Goal: Information Seeking & Learning: Learn about a topic

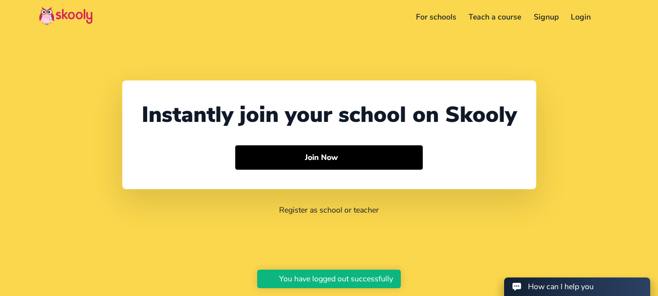
select select "91"
select select "[GEOGRAPHIC_DATA]"
select select "[GEOGRAPHIC_DATA]/[GEOGRAPHIC_DATA]"
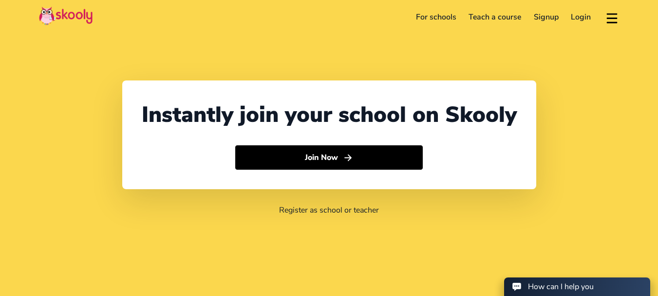
click at [447, 18] on link "For schools" at bounding box center [436, 17] width 53 height 16
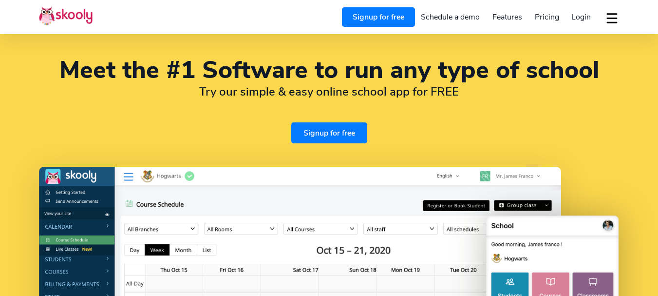
select select "en"
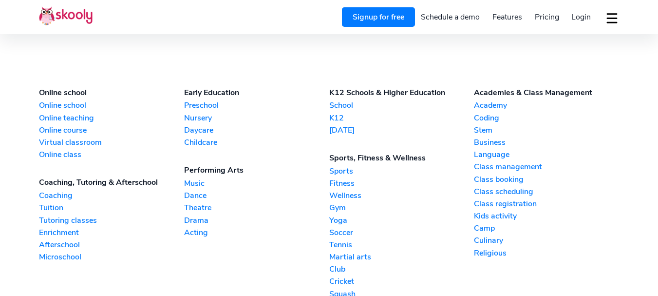
select select "91"
select select "[GEOGRAPHIC_DATA]"
select select "[GEOGRAPHIC_DATA]/[GEOGRAPHIC_DATA]"
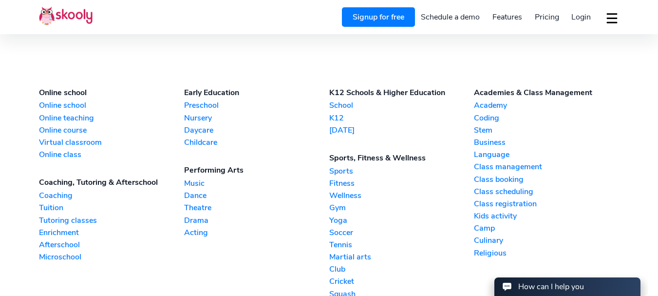
scroll to position [2166, 0]
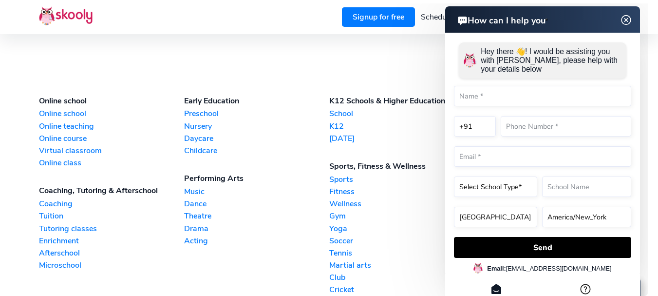
click at [201, 199] on link "Dance" at bounding box center [256, 203] width 145 height 11
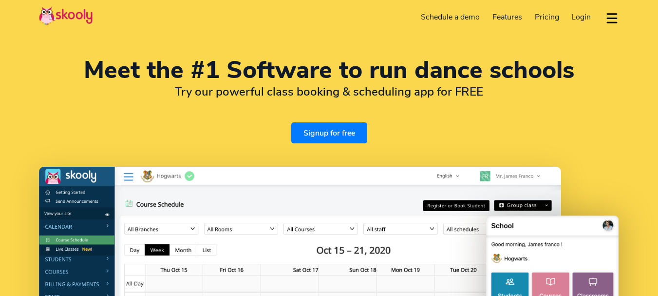
select select "en"
select select "91"
select select "[GEOGRAPHIC_DATA]"
select select "[GEOGRAPHIC_DATA]/[GEOGRAPHIC_DATA]"
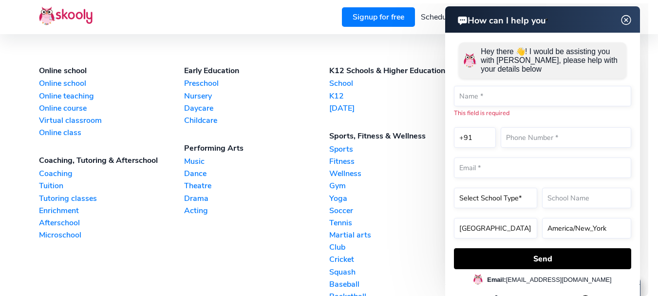
scroll to position [2180, 0]
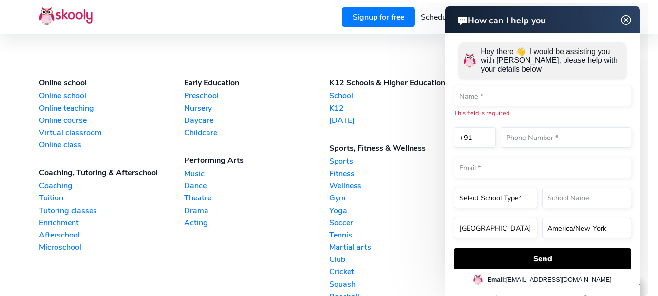
click at [194, 177] on link "Music" at bounding box center [256, 173] width 145 height 11
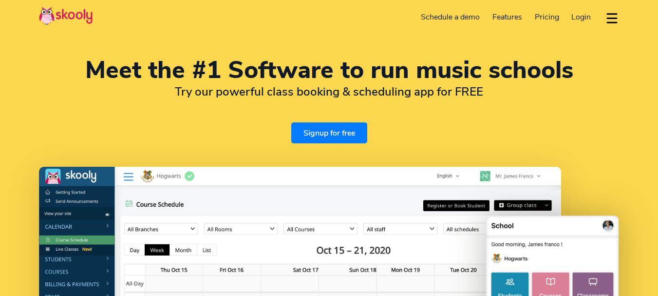
select select "en"
select select "91"
select select "[GEOGRAPHIC_DATA]"
select select "[GEOGRAPHIC_DATA]/[GEOGRAPHIC_DATA]"
